Goal: Check status

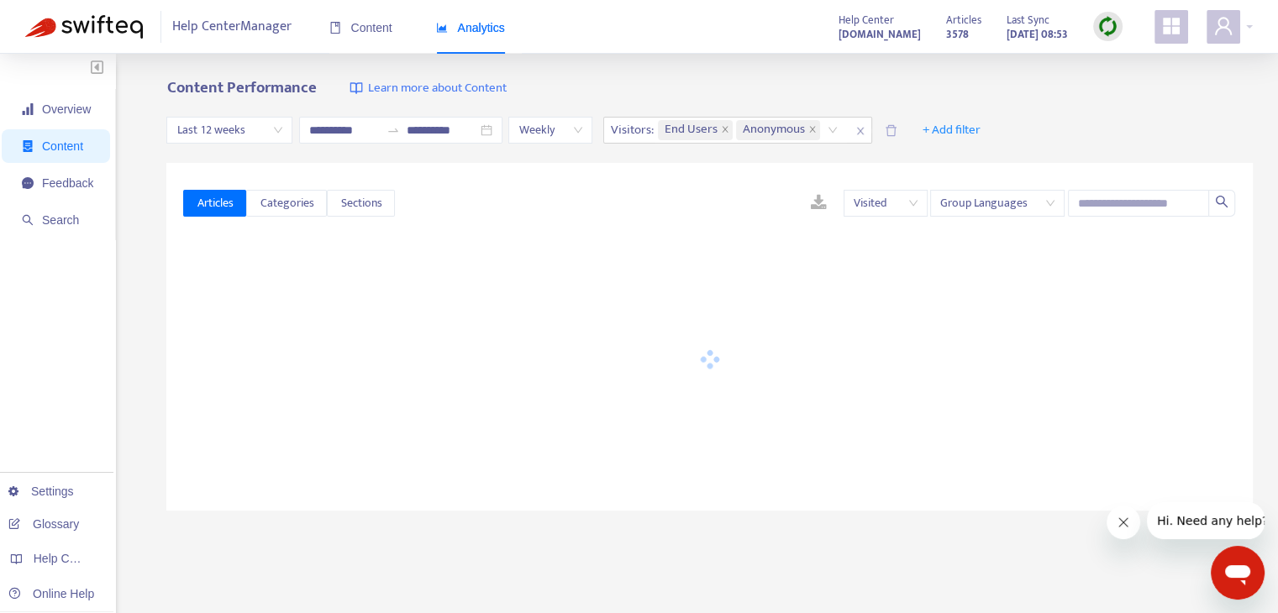
drag, startPoint x: 1193, startPoint y: 292, endPoint x: 1176, endPoint y: 297, distance: 17.3
click at [1194, 293] on div at bounding box center [709, 360] width 1053 height 210
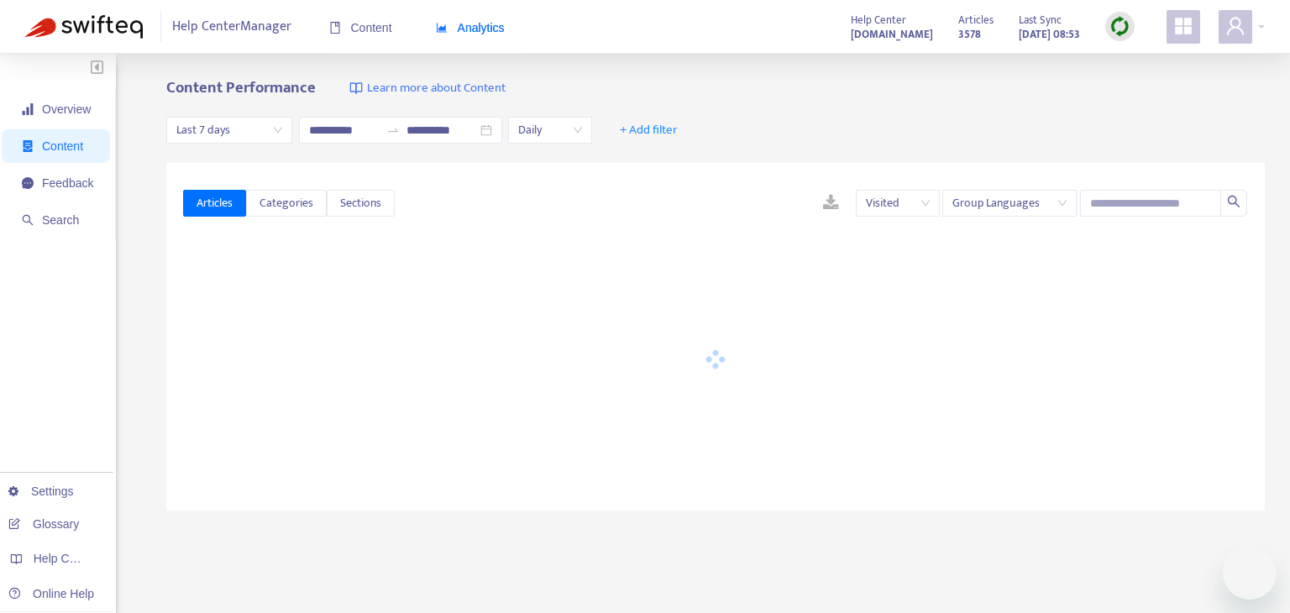
type input "**********"
